Goal: Obtain resource: Download file/media

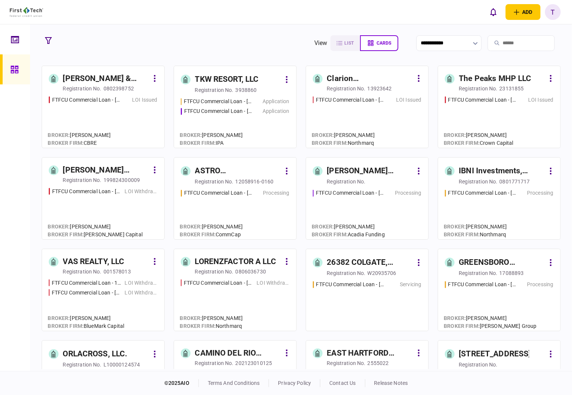
click at [226, 171] on div "ASTRO PROPERTIES LLC" at bounding box center [230, 171] width 70 height 12
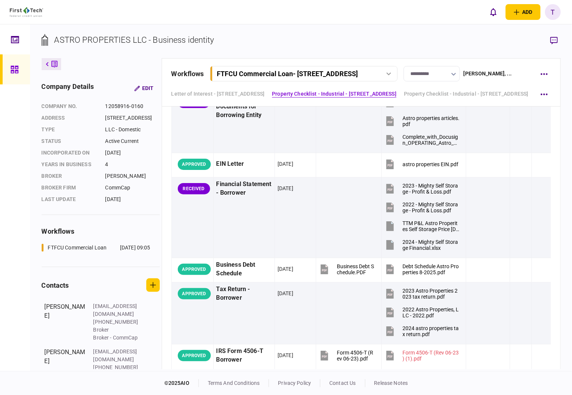
scroll to position [360, 0]
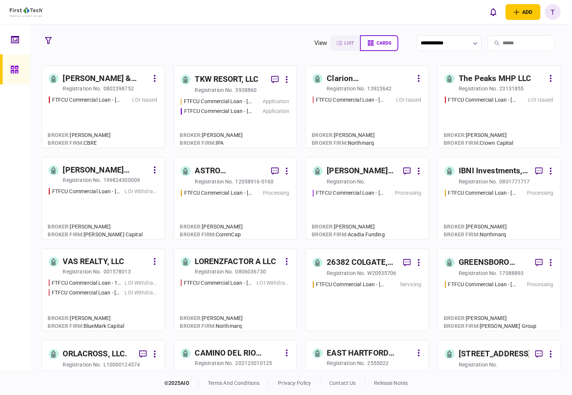
click at [486, 171] on div "IBNI Investments, LLC" at bounding box center [494, 171] width 70 height 12
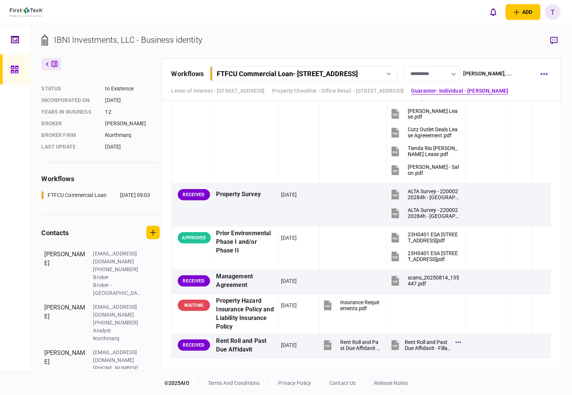
scroll to position [838, 0]
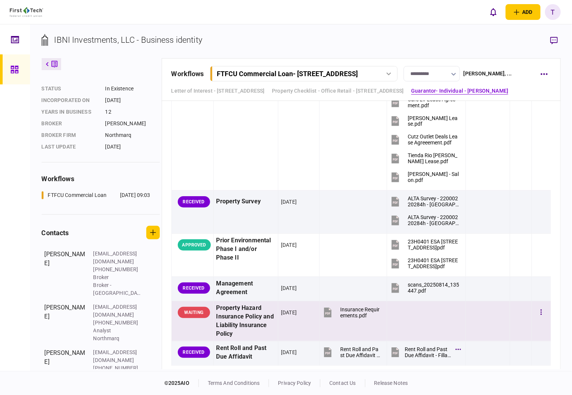
click at [347, 306] on div "Insurance Requirements.pdf" at bounding box center [360, 312] width 40 height 12
click at [349, 309] on div "Insurance Requirements.pdf" at bounding box center [360, 312] width 40 height 12
